Goal: Task Accomplishment & Management: Complete application form

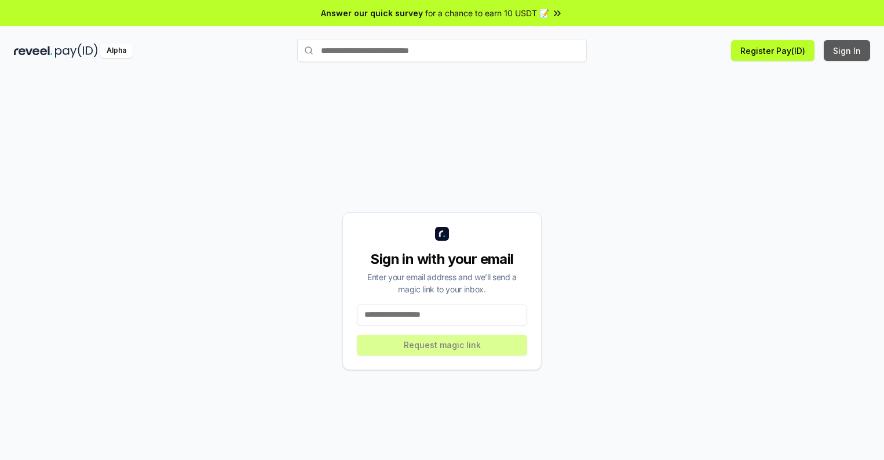
click at [848, 50] on button "Sign In" at bounding box center [847, 50] width 46 height 21
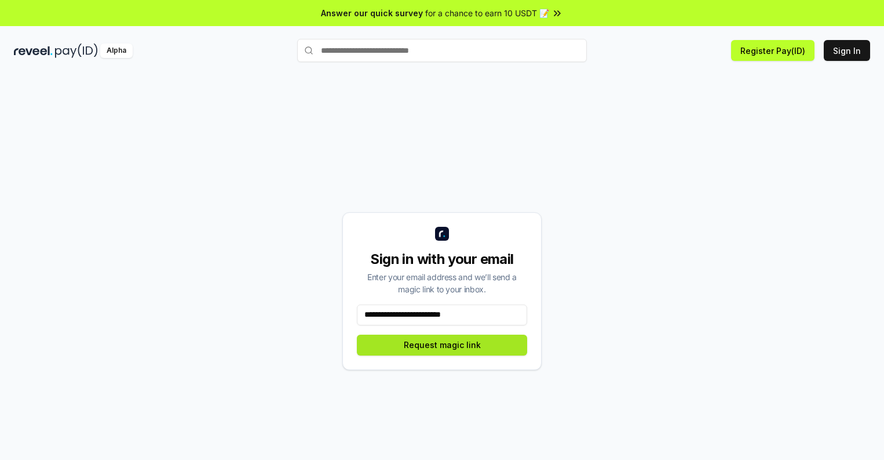
type input "**********"
click at [442, 344] on button "Request magic link" at bounding box center [442, 344] width 170 height 21
